Goal: Information Seeking & Learning: Learn about a topic

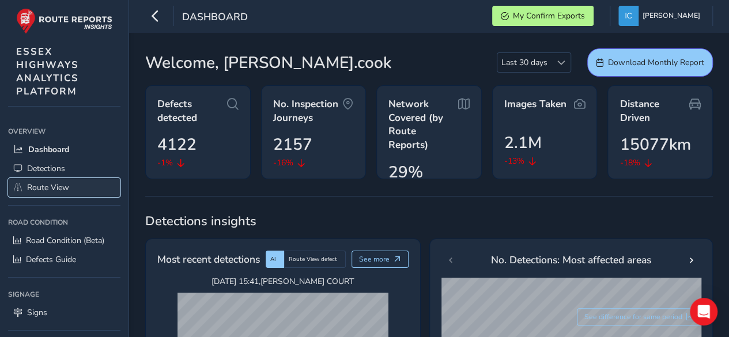
click at [48, 189] on span "Route View" at bounding box center [48, 187] width 42 height 11
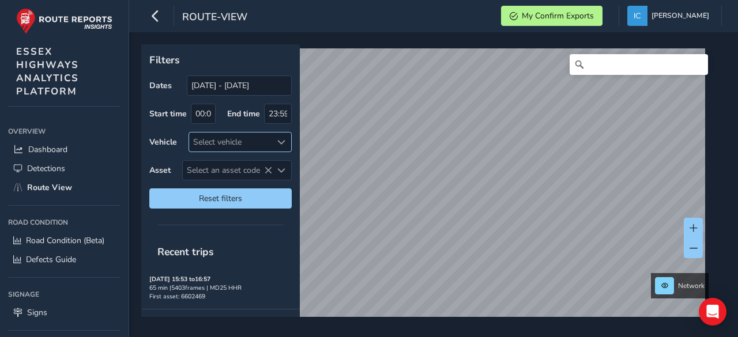
click at [216, 145] on div "Select vehicle" at bounding box center [230, 142] width 83 height 19
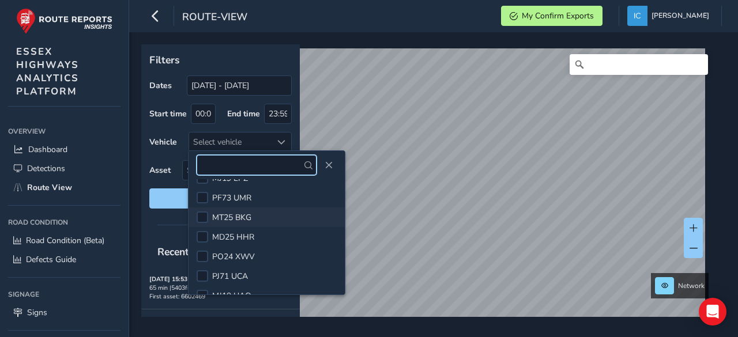
scroll to position [288, 0]
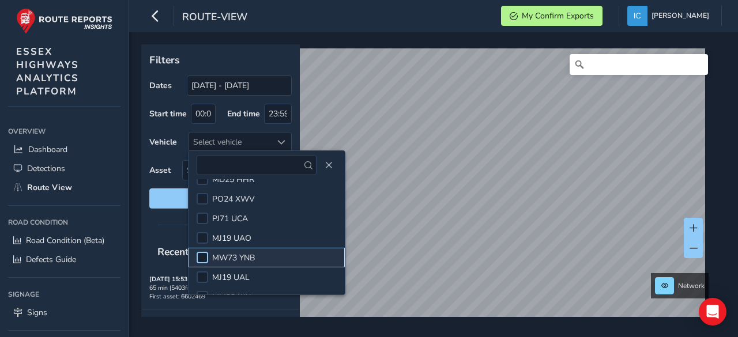
click at [198, 258] on div at bounding box center [203, 258] width 12 height 12
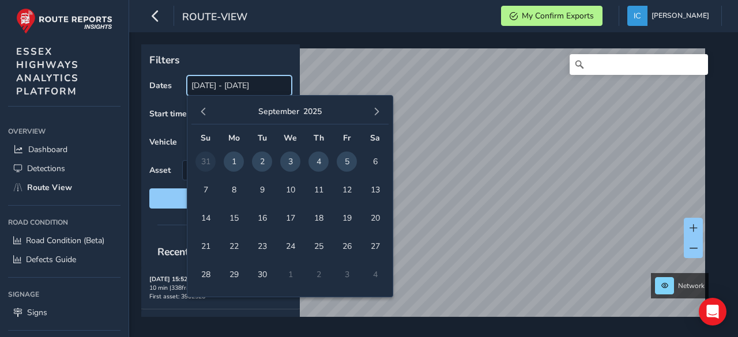
click at [208, 89] on input "[DATE] - [DATE]" at bounding box center [239, 86] width 105 height 20
click at [204, 114] on span "button" at bounding box center [204, 112] width 8 height 8
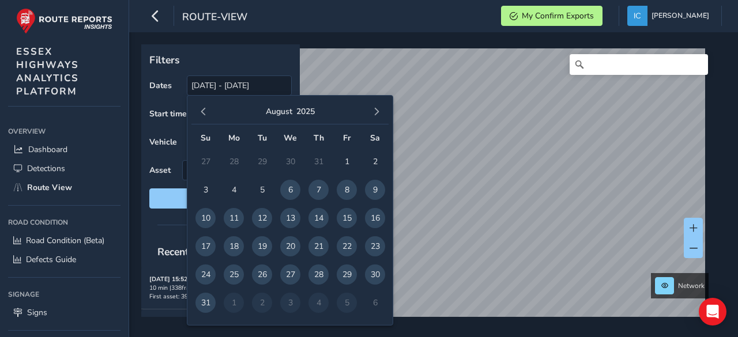
click at [287, 246] on span "20" at bounding box center [290, 246] width 20 height 20
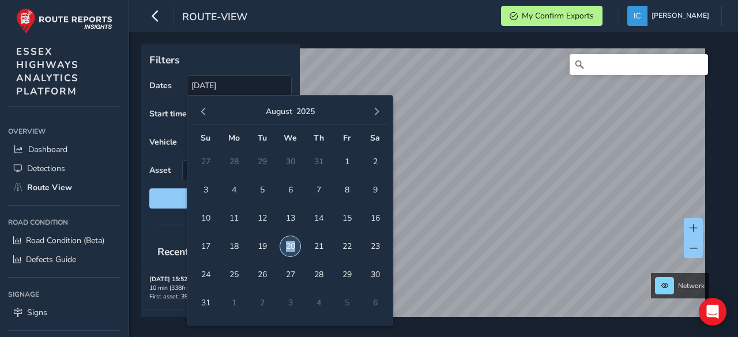
click at [287, 246] on span "20" at bounding box center [290, 246] width 20 height 20
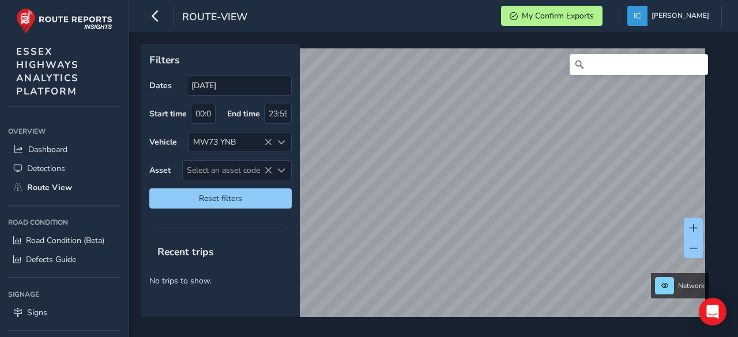
type input "[DATE] - [DATE]"
click at [472, 28] on div "route-view My Confirm Exports [PERSON_NAME] Colour Scheme: Dark Dim Light Logou…" at bounding box center [433, 168] width 609 height 337
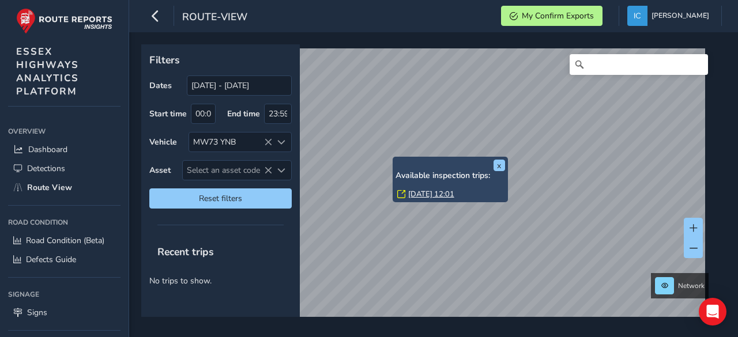
click at [396, 160] on div "x Available inspection trips: [DATE] 12:01" at bounding box center [451, 180] width 110 height 40
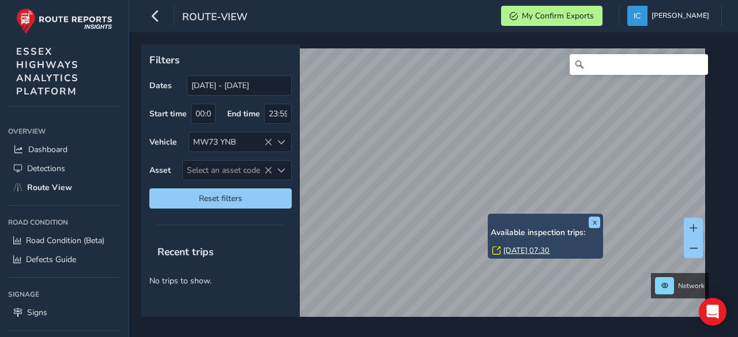
click at [532, 250] on link "[DATE] 07:30" at bounding box center [526, 251] width 46 height 10
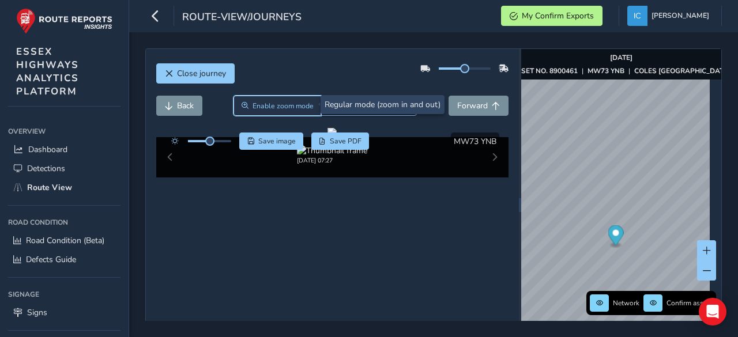
click at [259, 101] on span "Enable zoom mode" at bounding box center [283, 105] width 61 height 9
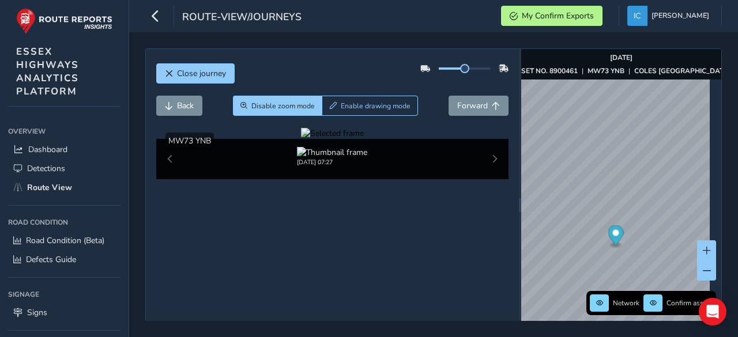
click at [301, 139] on div at bounding box center [332, 133] width 63 height 11
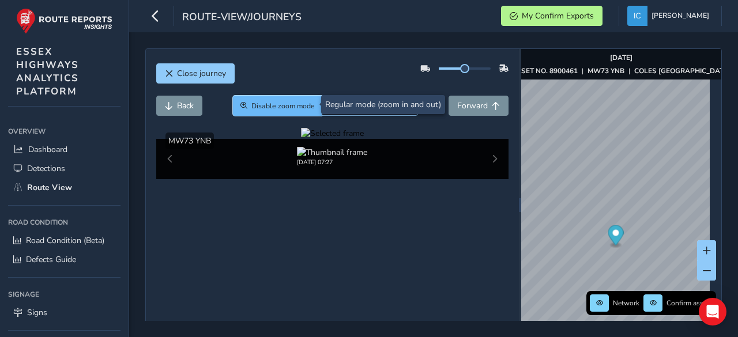
click at [264, 102] on span "Disable zoom mode" at bounding box center [282, 105] width 63 height 9
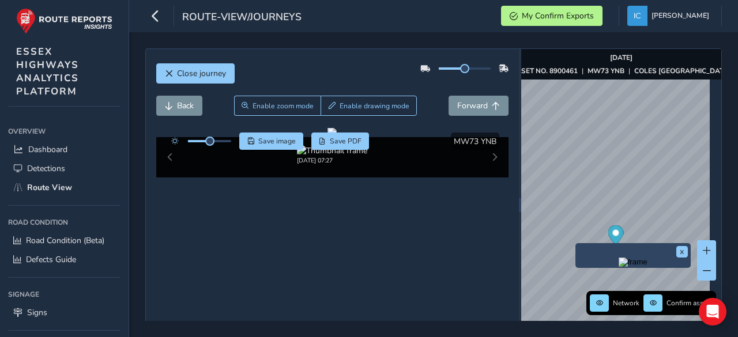
click at [619, 267] on img "Preview frame" at bounding box center [633, 262] width 29 height 9
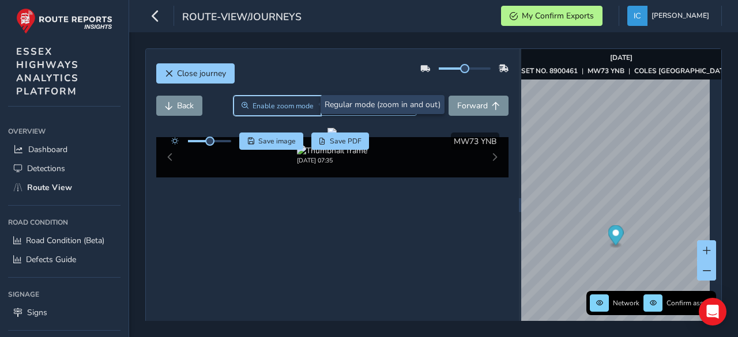
click at [280, 104] on span "Enable zoom mode" at bounding box center [283, 105] width 61 height 9
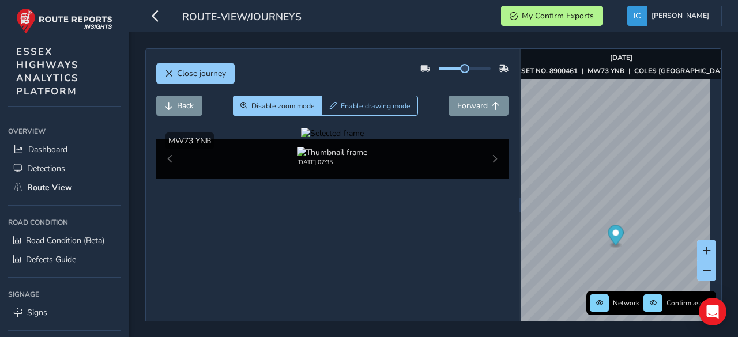
click at [364, 139] on div at bounding box center [332, 133] width 63 height 11
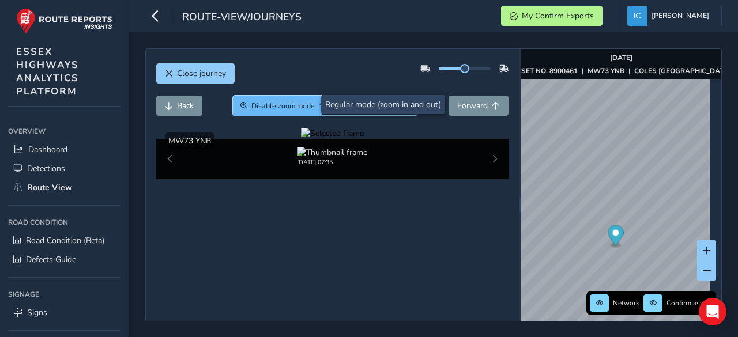
click at [298, 106] on span "Disable zoom mode" at bounding box center [282, 105] width 63 height 9
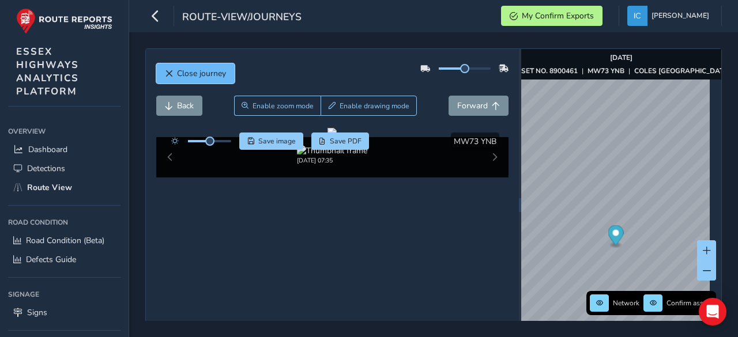
click at [196, 74] on span "Close journey" at bounding box center [201, 73] width 49 height 11
